Goal: Find specific page/section: Find specific page/section

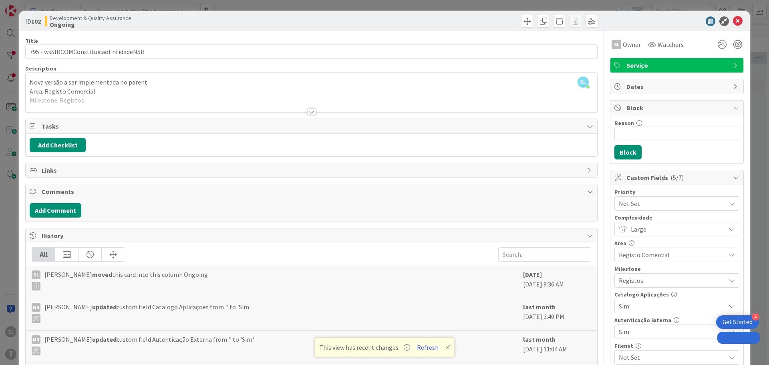
click at [0, 84] on div "ID 102 Development & Quality Assurance Ongoing Title 37 / 128 795 - wsSIRCOMCon…" at bounding box center [384, 182] width 769 height 365
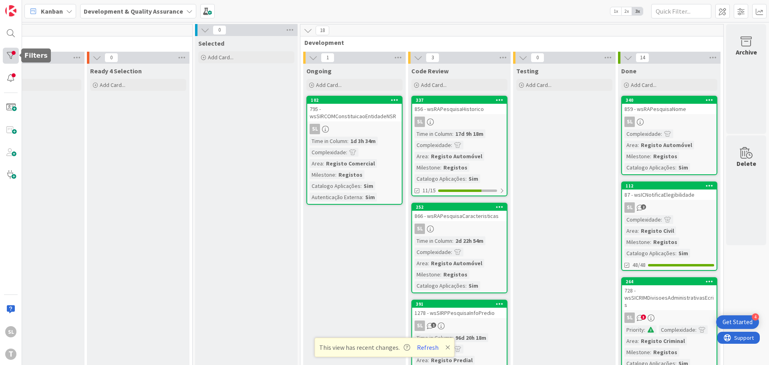
click at [13, 58] on div at bounding box center [11, 56] width 16 height 16
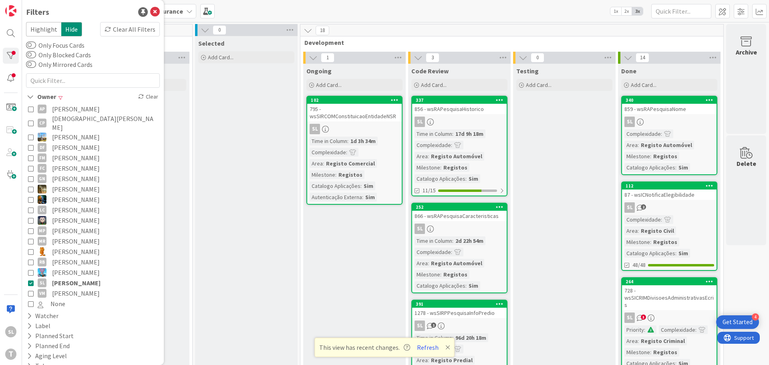
scroll to position [0, 0]
click at [54, 278] on span "[PERSON_NAME]" at bounding box center [76, 283] width 48 height 10
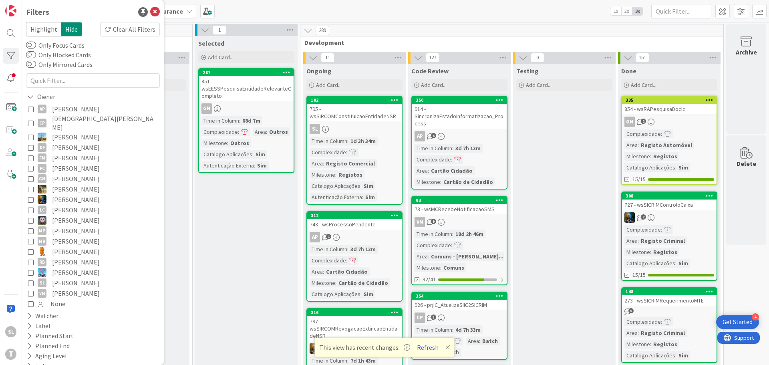
click at [61, 194] on span "[PERSON_NAME]" at bounding box center [76, 199] width 48 height 10
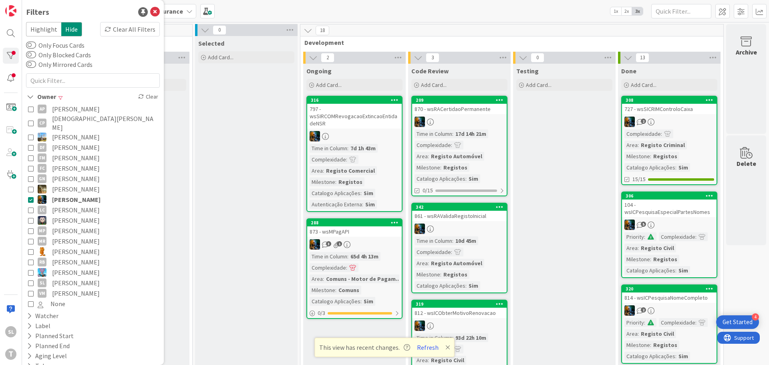
click at [346, 129] on div "316 797 - wsSIRCOMRevogacaoExtincaoEntidadeNSR Time in Column : 7d 1h 43m Compl…" at bounding box center [355, 154] width 96 height 116
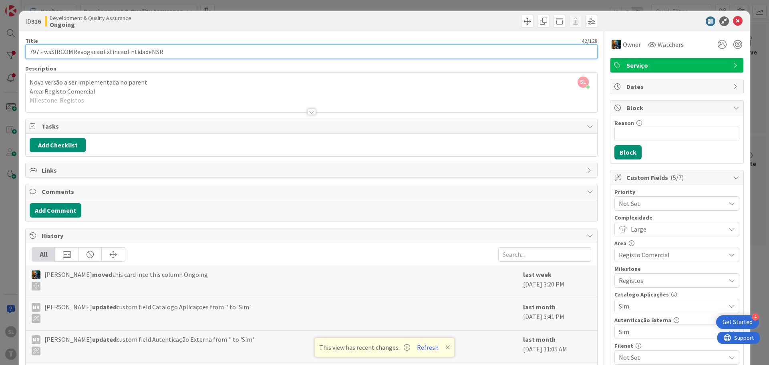
click at [109, 52] on input "797 - wsSIRCOMRevogacaoExtincaoEntidadeNSR" at bounding box center [311, 51] width 573 height 14
